Goal: Task Accomplishment & Management: Manage account settings

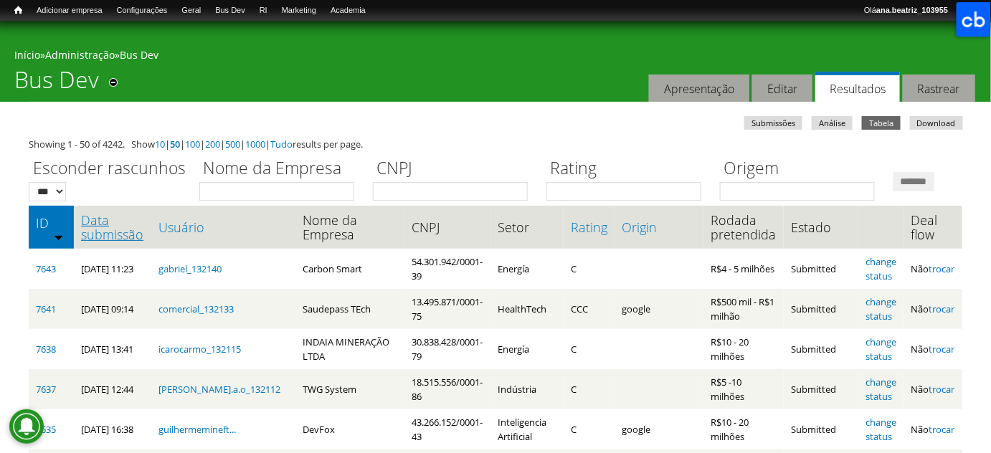
click at [128, 242] on link "Data submissão" at bounding box center [112, 227] width 63 height 29
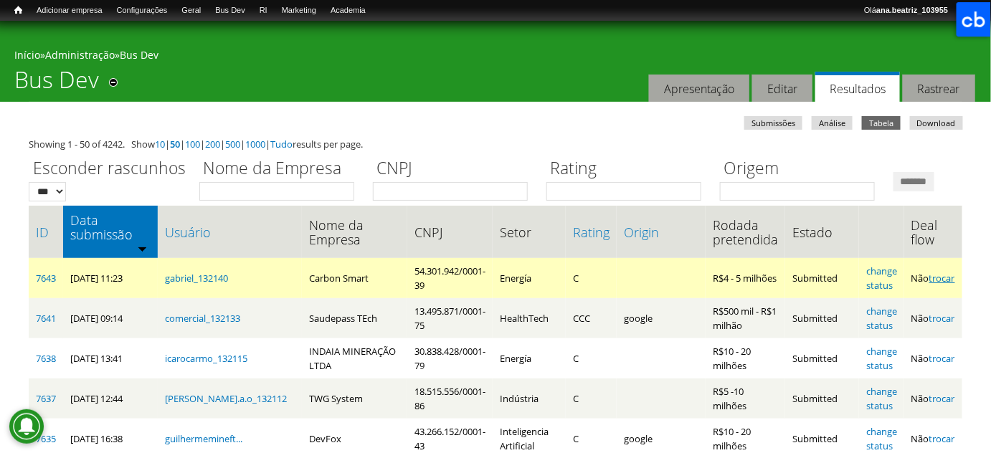
click at [939, 285] on link "trocar" at bounding box center [943, 278] width 26 height 13
